Goal: Task Accomplishment & Management: Manage account settings

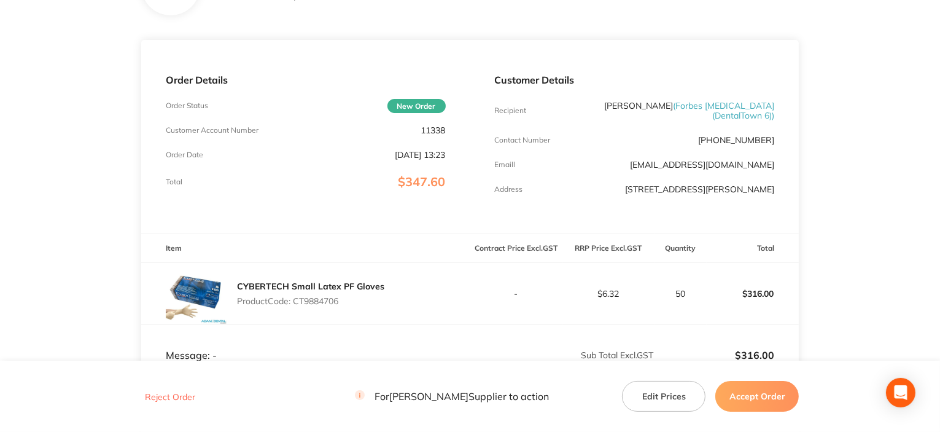
scroll to position [246, 0]
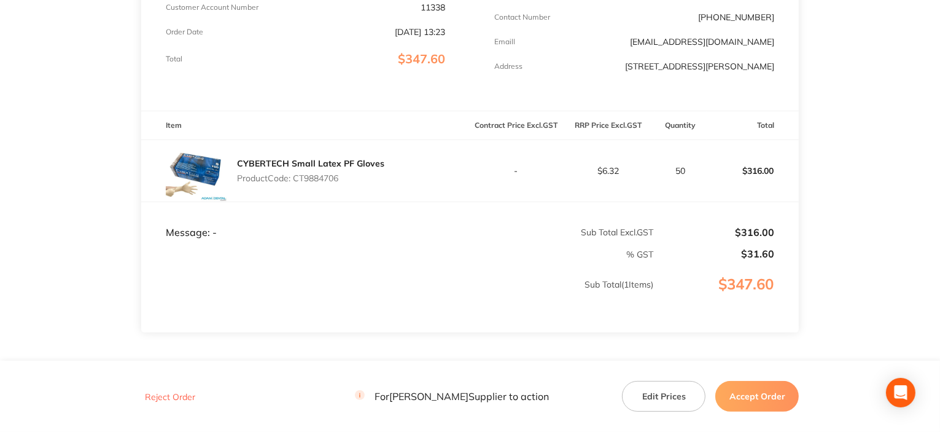
click at [309, 179] on p "Product Code: CT9884706" at bounding box center [310, 178] width 147 height 10
copy p "CT9884706"
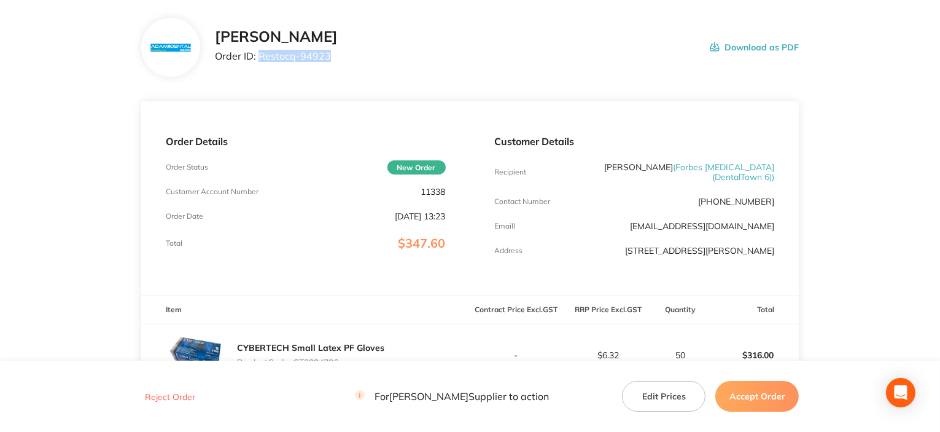
drag, startPoint x: 260, startPoint y: 54, endPoint x: 343, endPoint y: 56, distance: 83.5
click at [367, 55] on div "[PERSON_NAME] Order ID: Restocq- 94923 Download as PDF" at bounding box center [507, 47] width 585 height 38
copy p "Restocq- 94923"
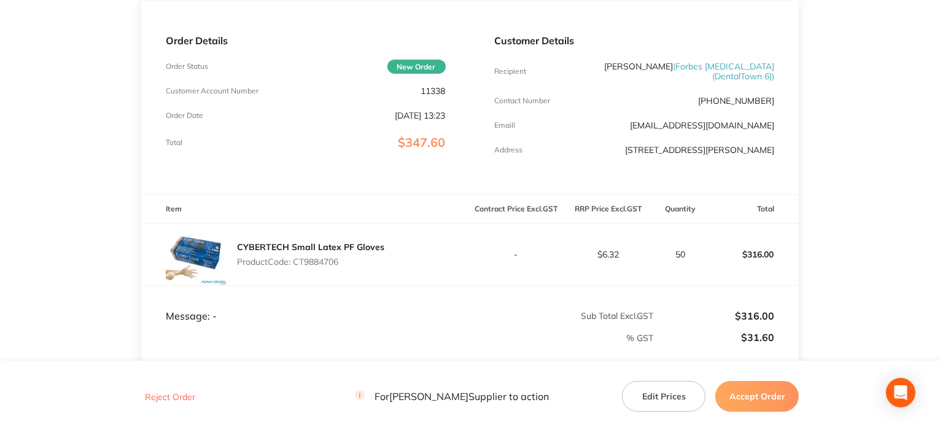
scroll to position [246, 0]
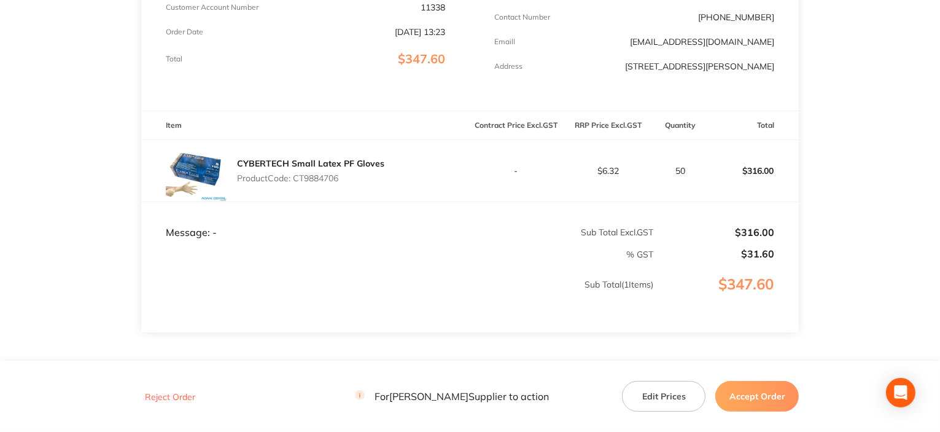
click at [761, 397] on button "Accept Order" at bounding box center [757, 396] width 84 height 31
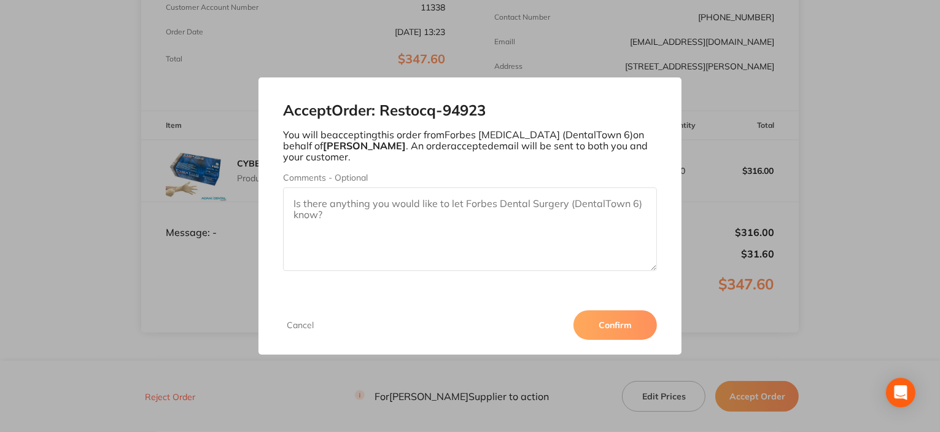
click at [599, 317] on button "Confirm" at bounding box center [615, 324] width 84 height 29
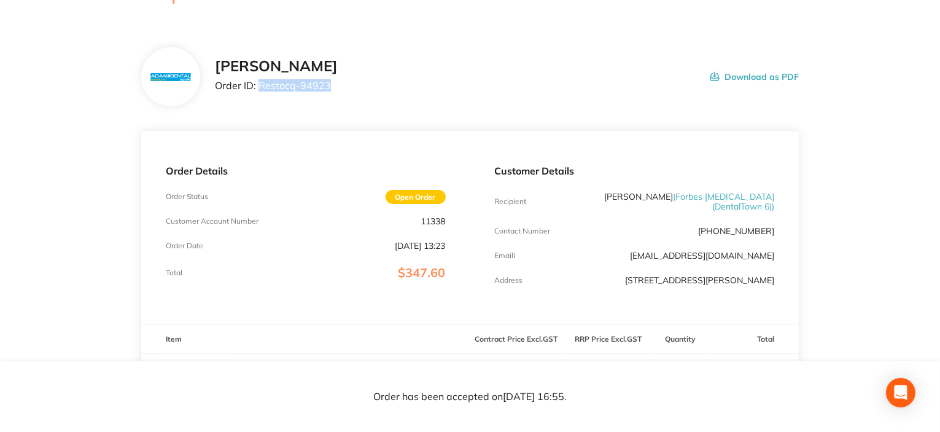
scroll to position [0, 0]
